Goal: Task Accomplishment & Management: Use online tool/utility

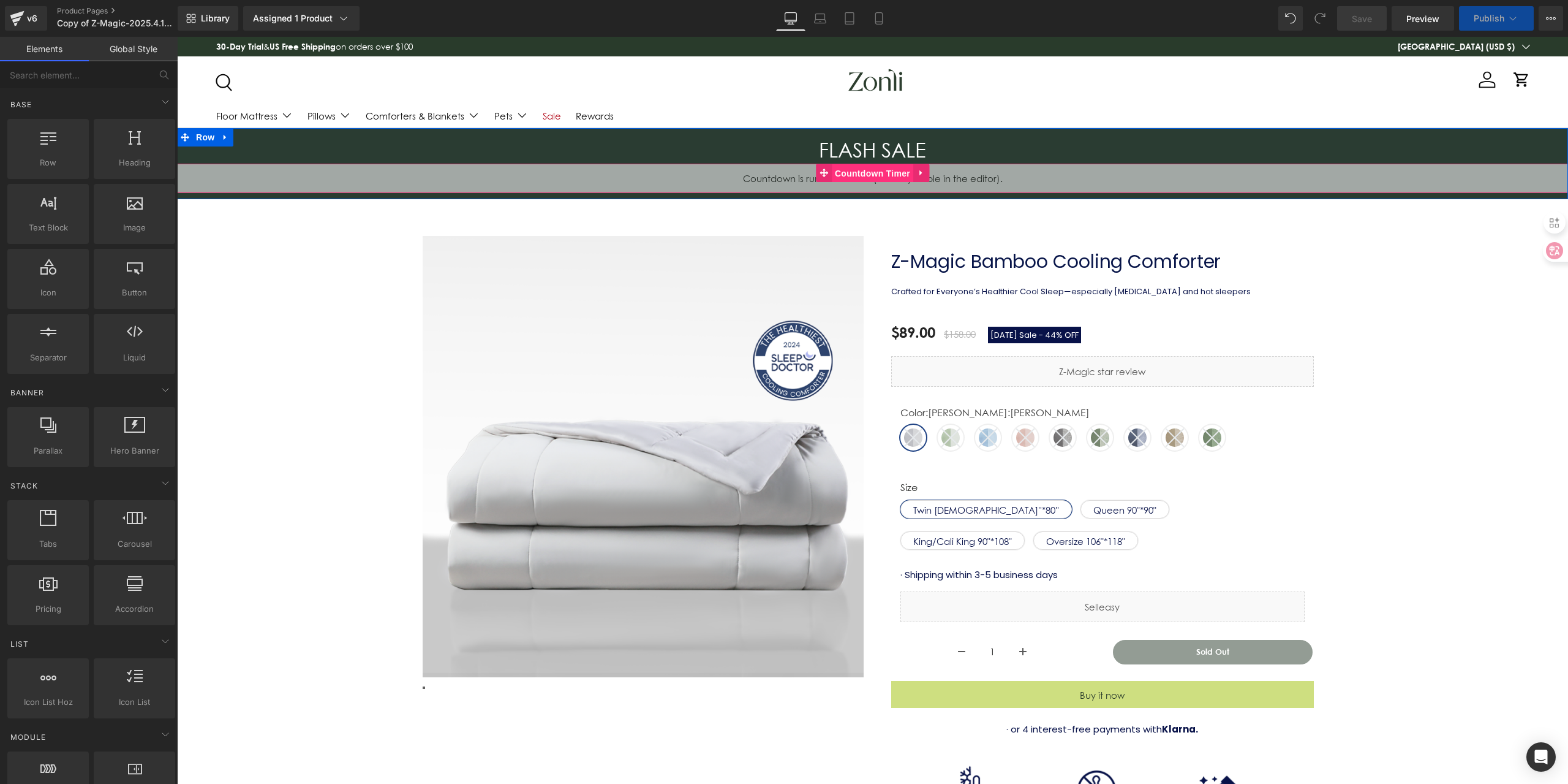
click at [867, 176] on span "Countdown Timer" at bounding box center [873, 173] width 82 height 18
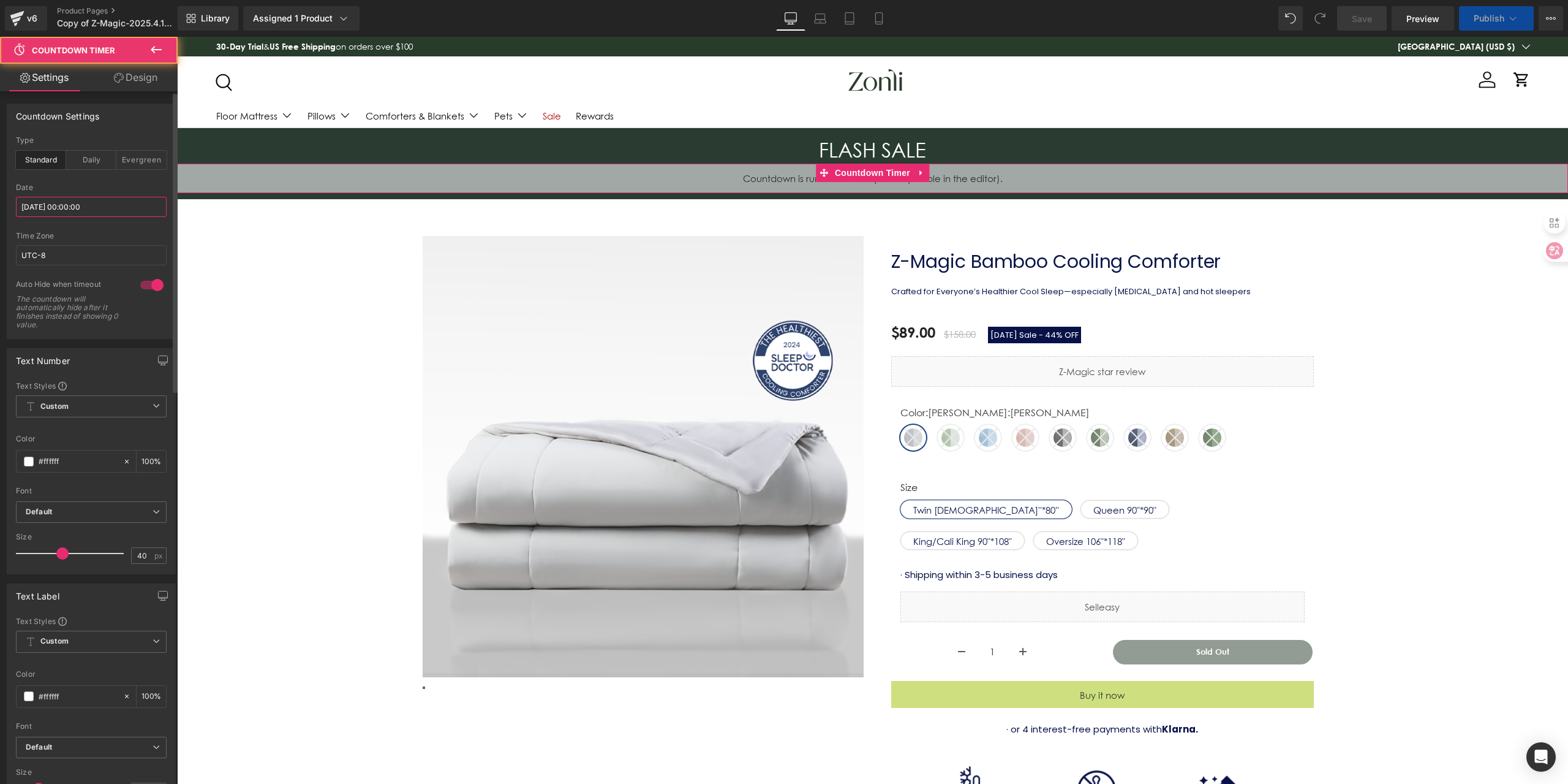
click at [127, 215] on input "2025/08/30 00:00:00" at bounding box center [91, 207] width 151 height 20
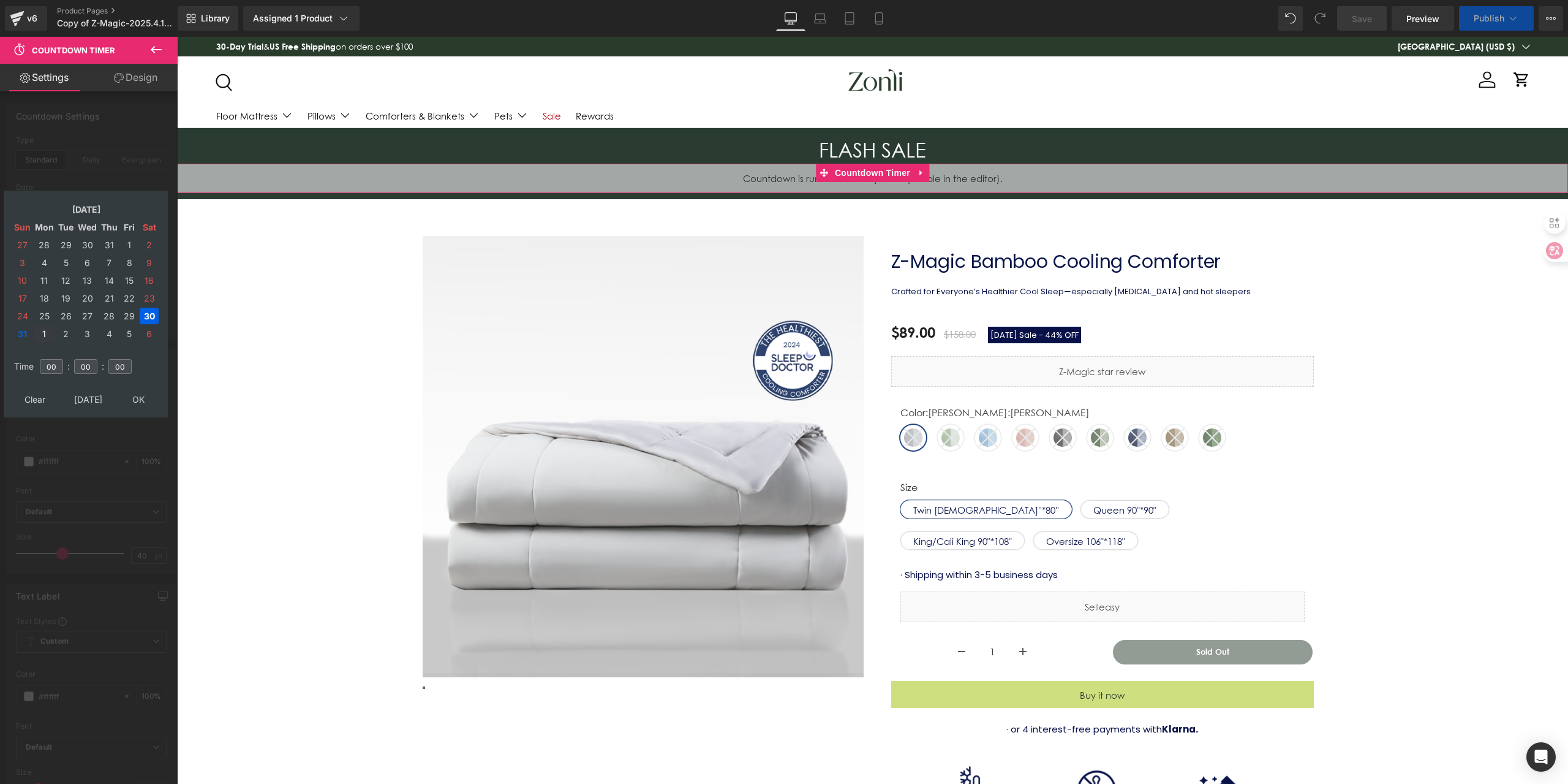
click at [44, 334] on td "1" at bounding box center [44, 333] width 21 height 16
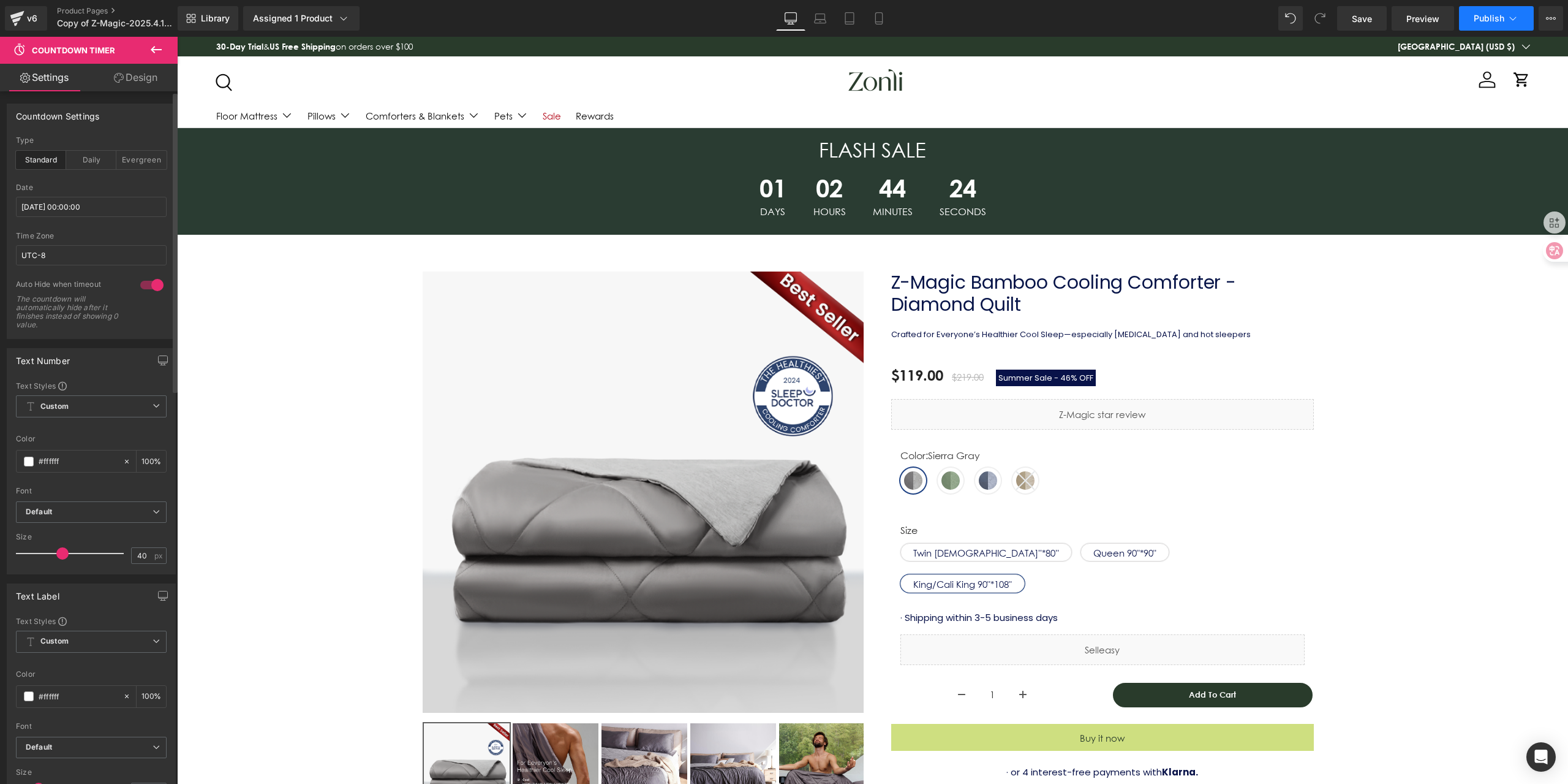
click at [1482, 15] on span "Publish" at bounding box center [1489, 18] width 31 height 10
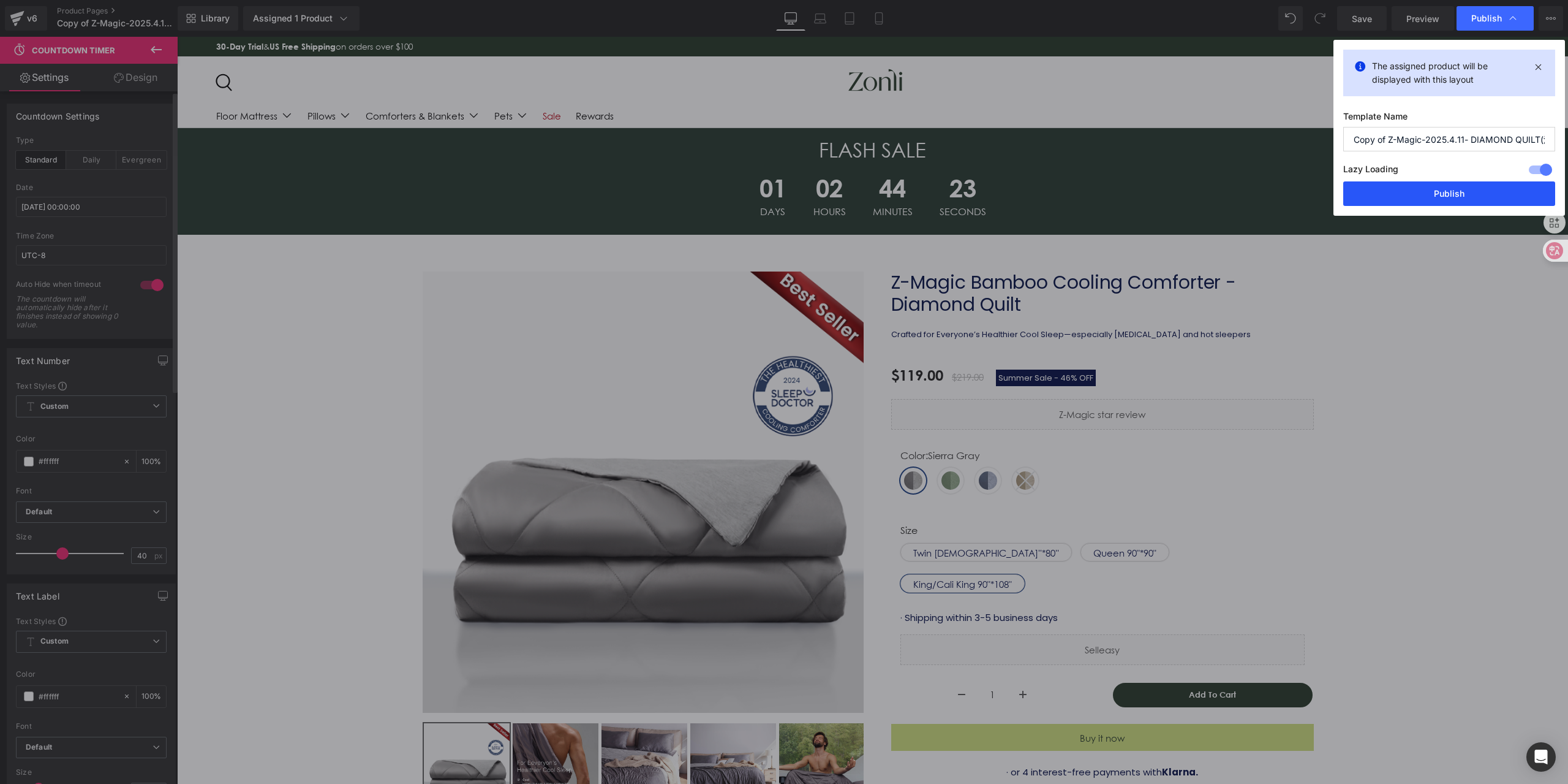
click at [1426, 196] on button "Publish" at bounding box center [1449, 194] width 212 height 25
